Goal: Navigation & Orientation: Find specific page/section

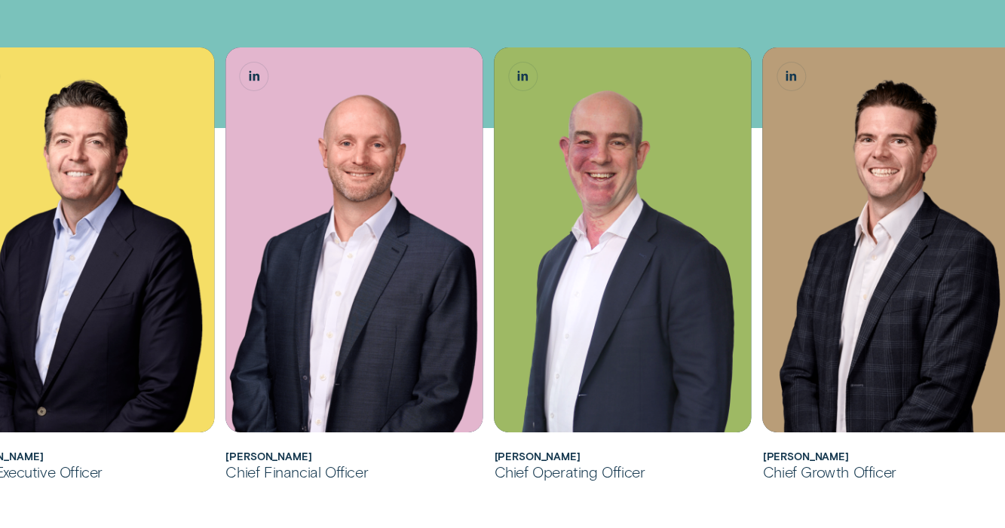
scroll to position [352, 0]
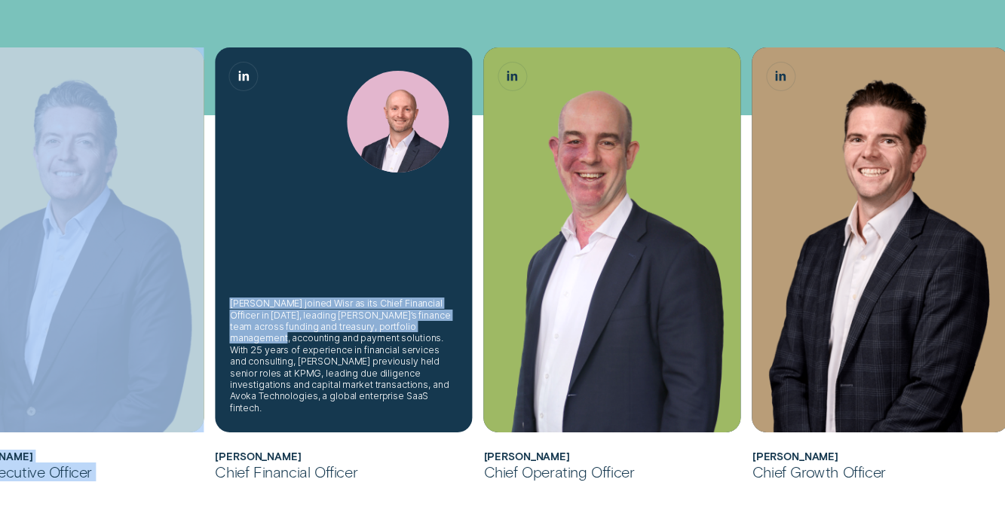
drag, startPoint x: 137, startPoint y: 344, endPoint x: 263, endPoint y: 348, distance: 125.9
click at [269, 347] on ul "[PERSON_NAME] joined Wisr as its Chief Financial Officer in [DATE] before being…" at bounding box center [411, 273] width 940 height 453
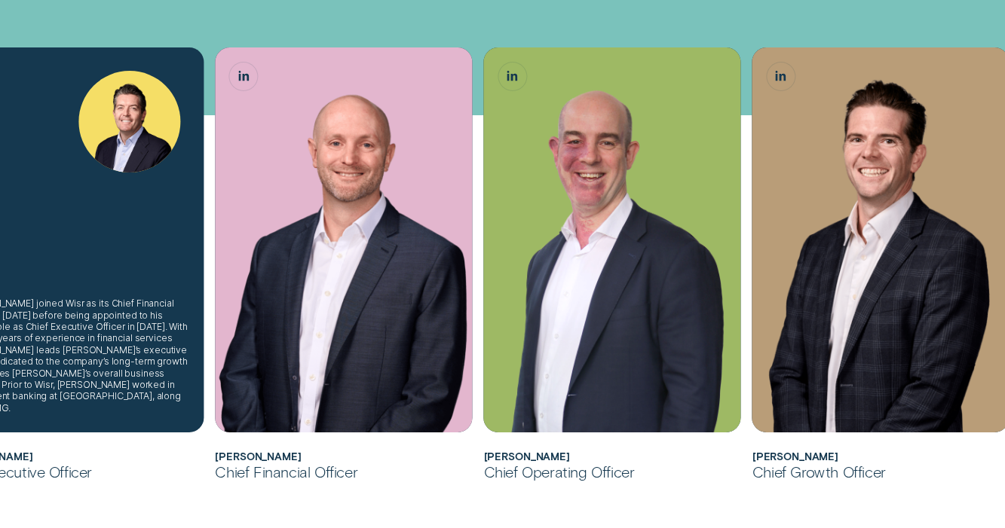
click at [86, 262] on div "[PERSON_NAME] joined Wisr as its Chief Financial Officer in [DATE] before being…" at bounding box center [74, 239] width 257 height 385
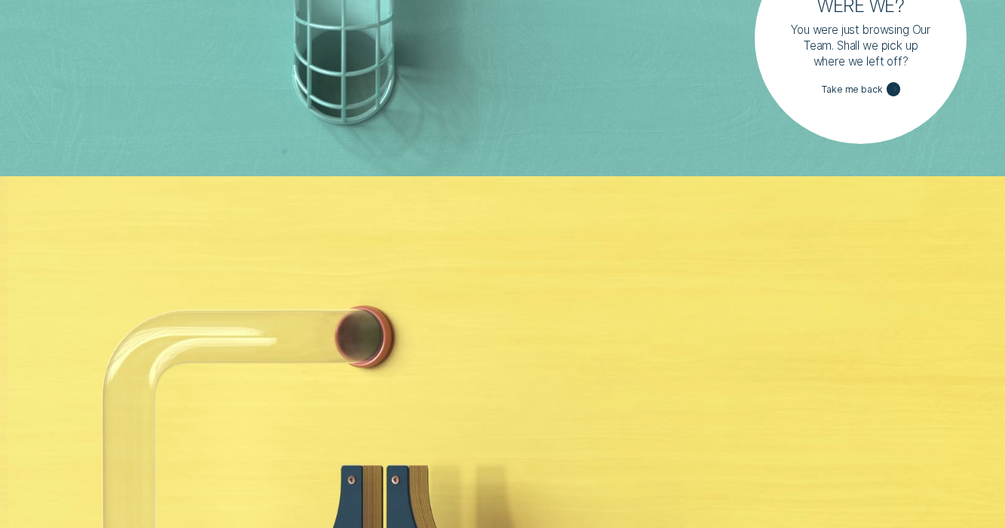
scroll to position [4631, 0]
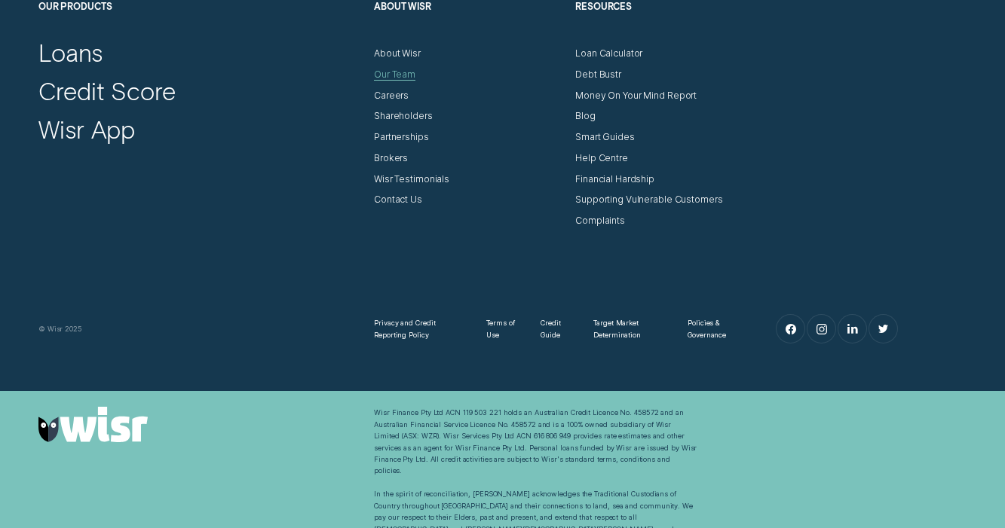
click at [385, 72] on div "Our Team" at bounding box center [394, 74] width 41 height 11
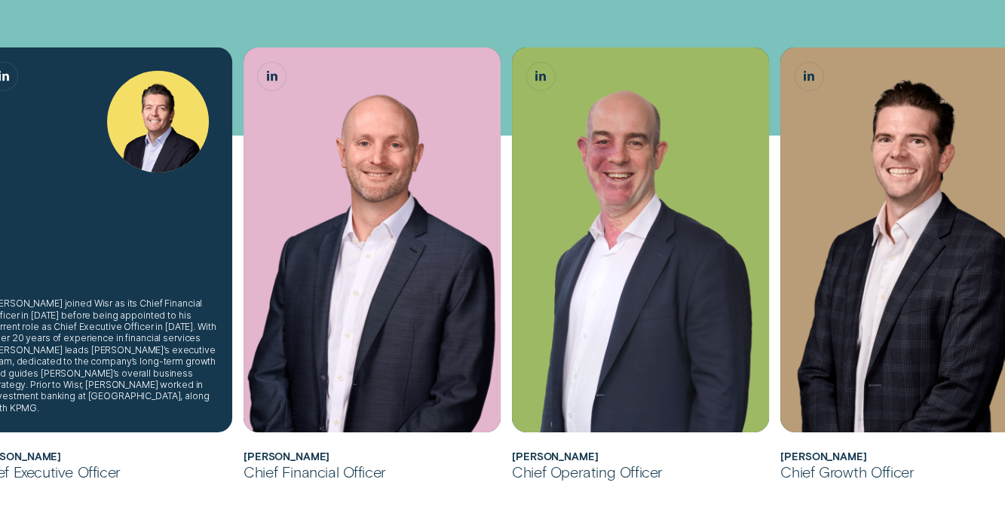
scroll to position [359, 0]
